Goal: Task Accomplishment & Management: Use online tool/utility

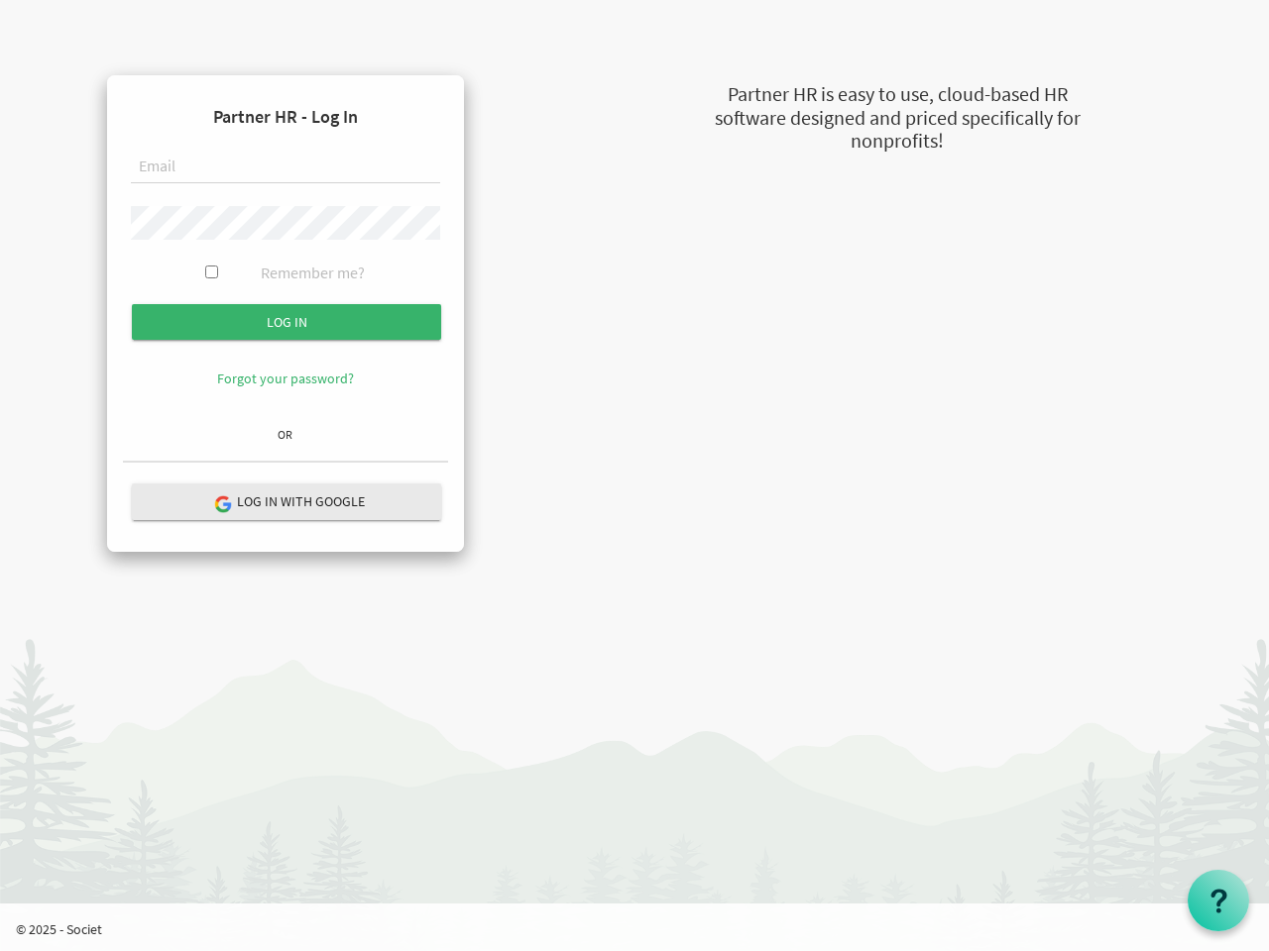
click at [285, 255] on form "Partner HR - Log In Remember me? Log in" at bounding box center [285, 254] width 325 height 327
click at [286, 322] on input "Log in" at bounding box center [286, 322] width 309 height 36
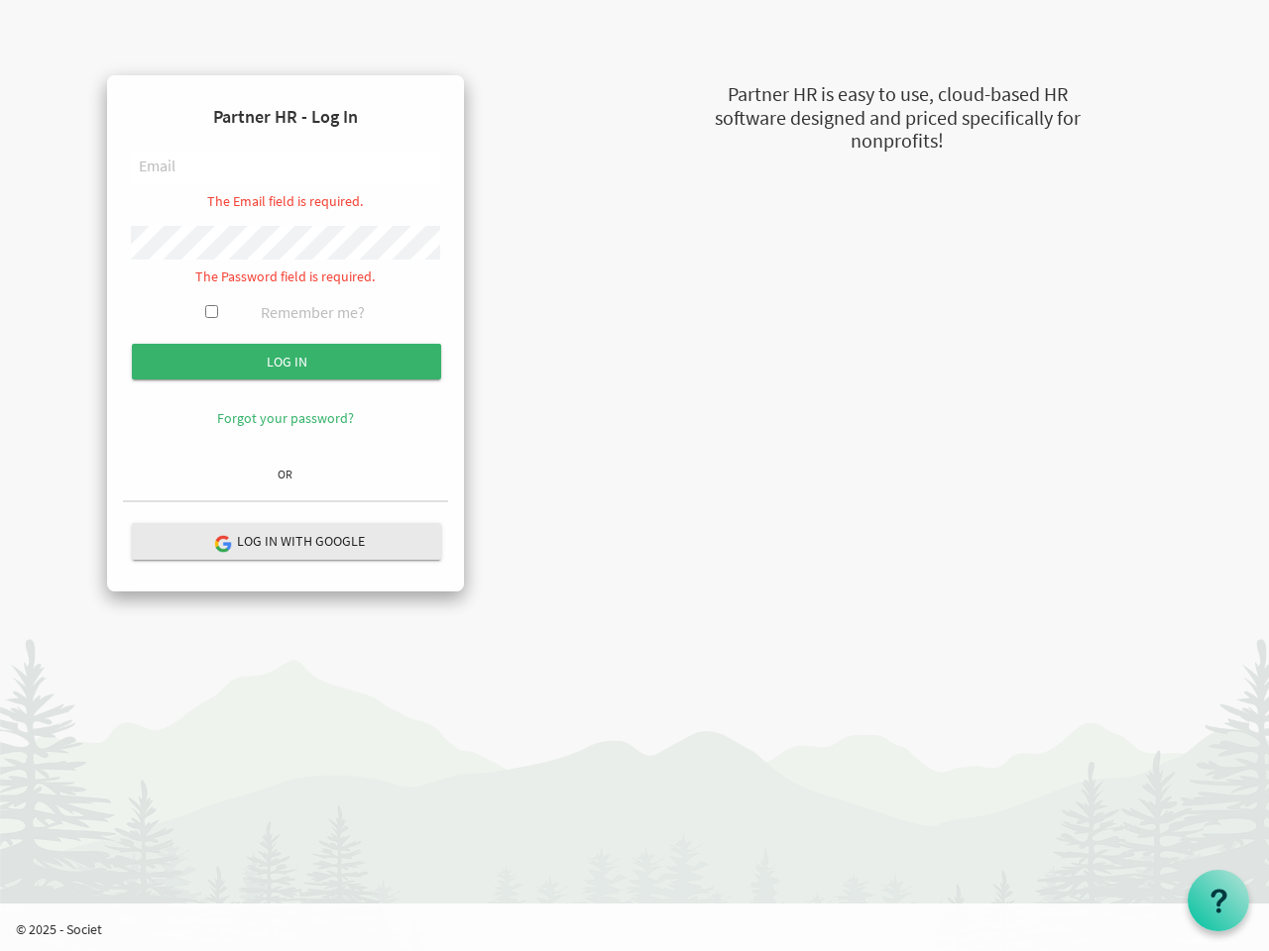
click at [286, 501] on hr at bounding box center [285, 501] width 325 height 3
click at [1218, 901] on use at bounding box center [1218, 901] width 16 height 24
